Goal: Find specific page/section: Find specific page/section

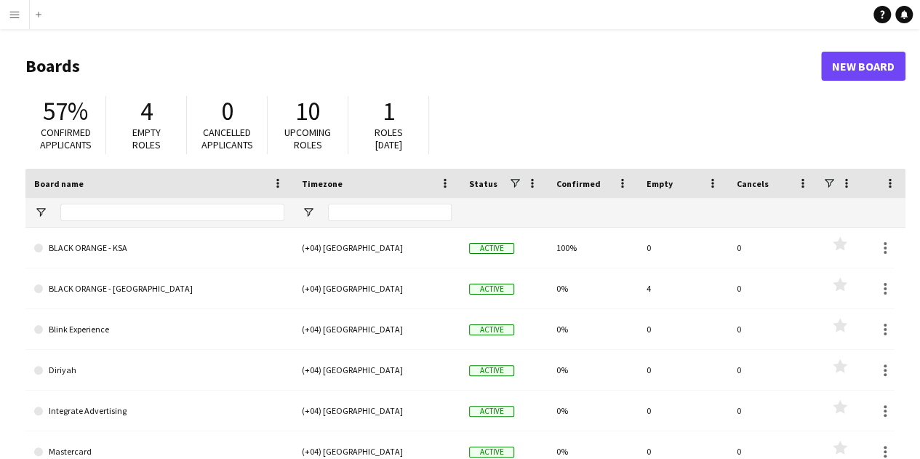
click at [13, 12] on app-icon "Menu" at bounding box center [15, 15] width 12 height 12
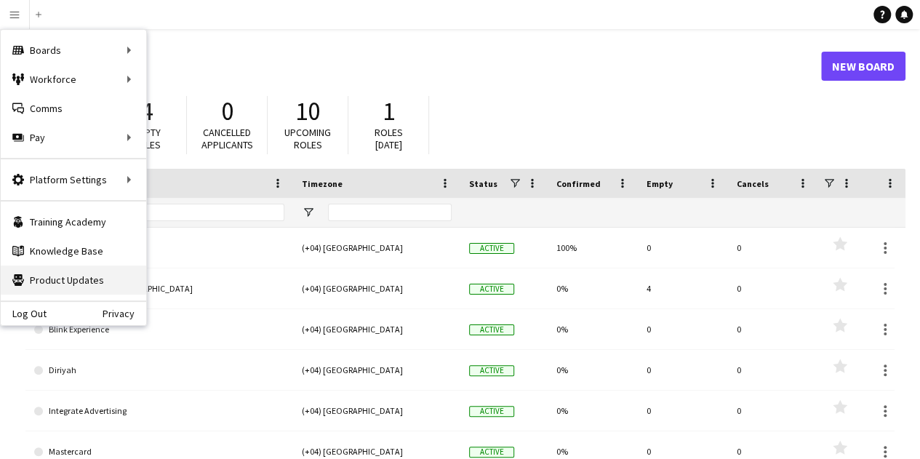
click at [73, 281] on link "Product Updates Product Updates" at bounding box center [73, 279] width 145 height 29
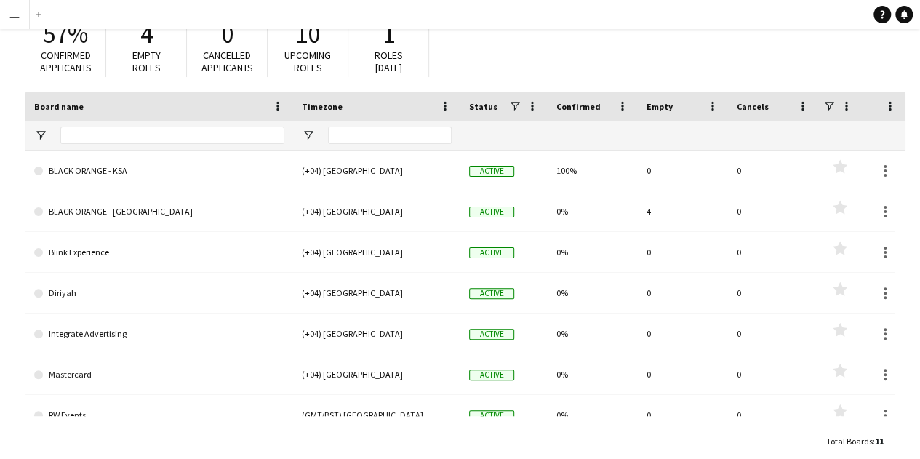
scroll to position [95, 0]
